Goal: Go to known website: Go to known website

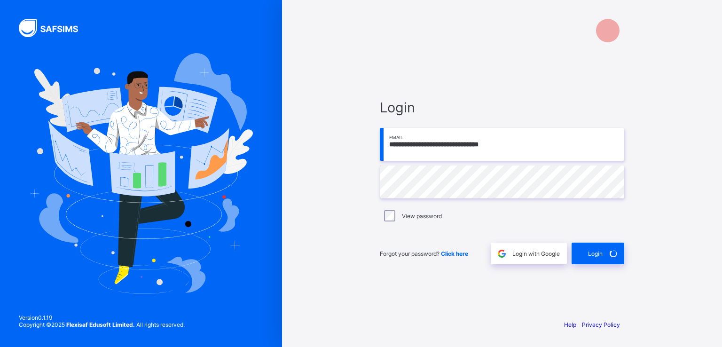
click at [382, 55] on div "**********" at bounding box center [501, 182] width 263 height 260
